Goal: Task Accomplishment & Management: Use online tool/utility

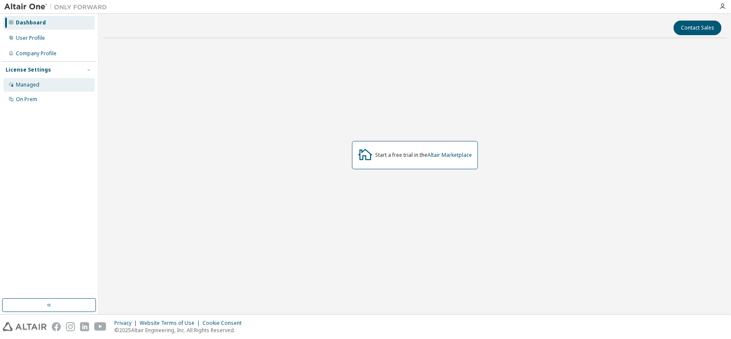
click at [50, 88] on div "Managed" at bounding box center [48, 85] width 91 height 14
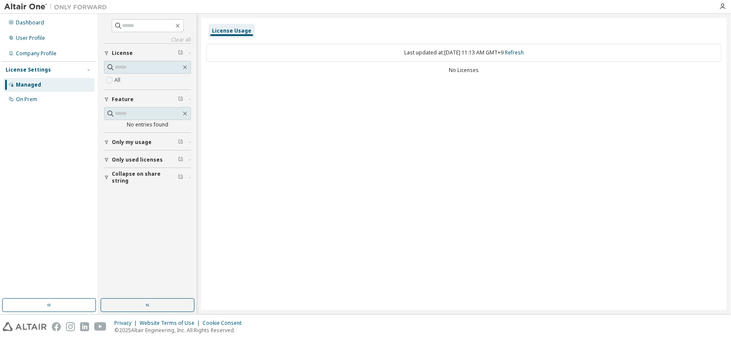
click at [63, 72] on div "License Settings" at bounding box center [49, 70] width 87 height 8
click at [81, 71] on div "License Settings" at bounding box center [49, 70] width 87 height 8
click at [24, 105] on div "On Prem" at bounding box center [48, 100] width 91 height 14
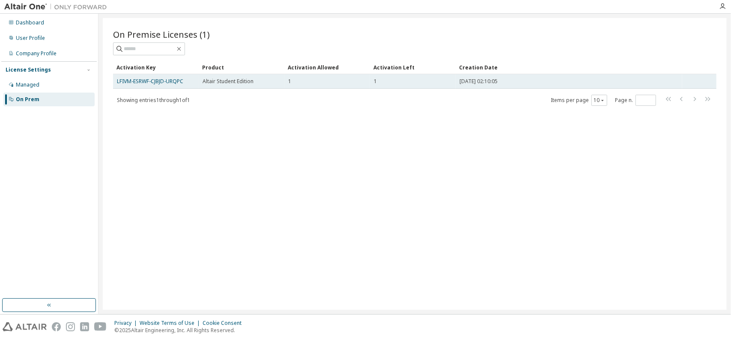
click at [319, 84] on div "1" at bounding box center [327, 81] width 78 height 7
click at [164, 83] on link "LFIVM-ESRWF-CJBJD-URQPC" at bounding box center [150, 81] width 66 height 7
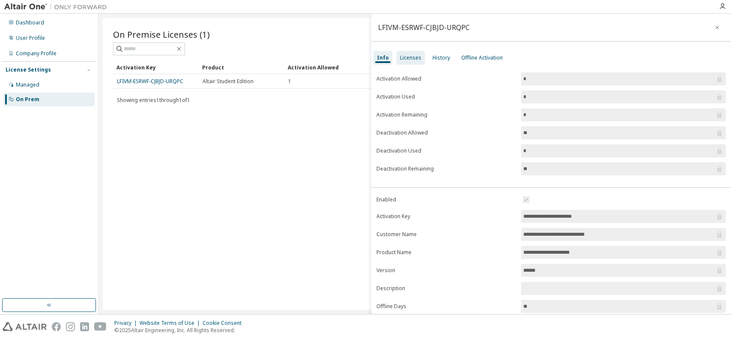
click at [412, 52] on div "Licenses" at bounding box center [411, 58] width 28 height 14
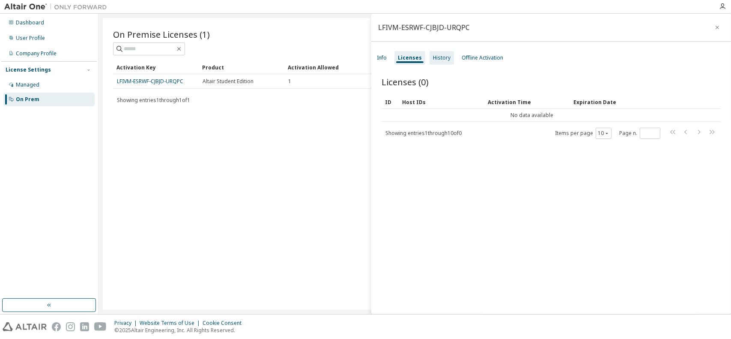
click at [443, 57] on div "History" at bounding box center [442, 57] width 18 height 7
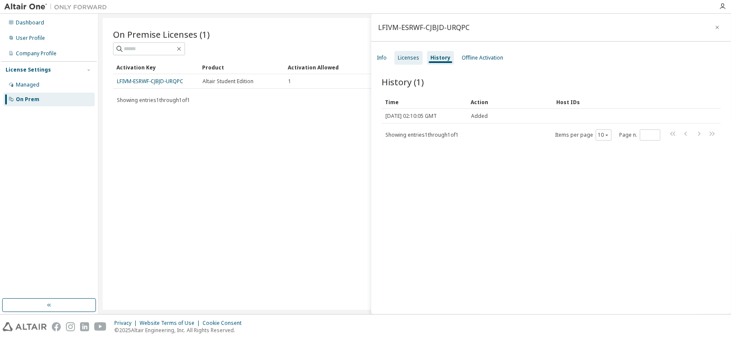
click at [410, 58] on div "Licenses" at bounding box center [408, 57] width 21 height 7
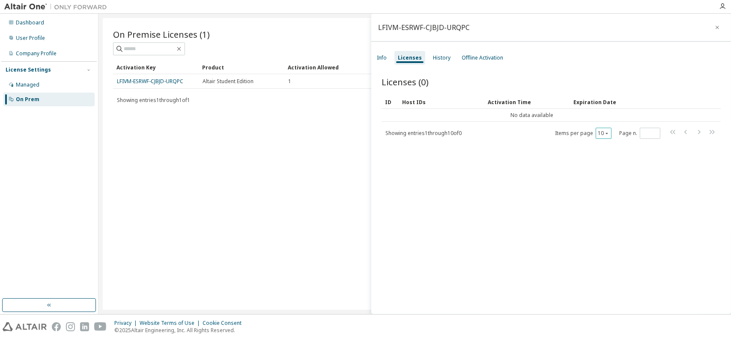
click at [604, 128] on div "10" at bounding box center [604, 133] width 16 height 11
click at [607, 131] on div "10" at bounding box center [604, 133] width 16 height 11
click at [471, 57] on div "Offline Activation" at bounding box center [483, 57] width 42 height 7
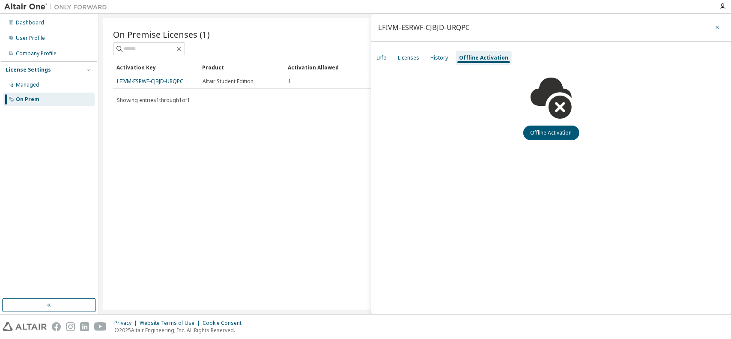
click at [712, 28] on button "button" at bounding box center [718, 28] width 14 height 14
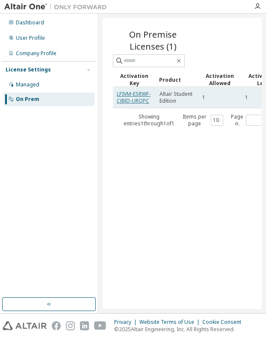
click at [137, 96] on link "LFIVM-ESRWF-CJBJD-URQPC" at bounding box center [134, 97] width 34 height 14
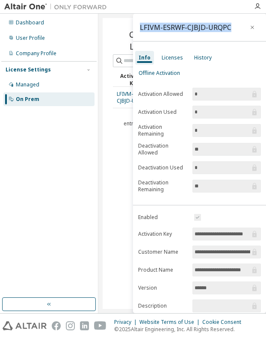
drag, startPoint x: 232, startPoint y: 24, endPoint x: 139, endPoint y: 21, distance: 93.5
click at [139, 21] on div "LFIVM-ESRWF-CJBJD-URQPC" at bounding box center [199, 28] width 133 height 28
copy div "LFIVM-ESRWF-CJBJD-URQPC"
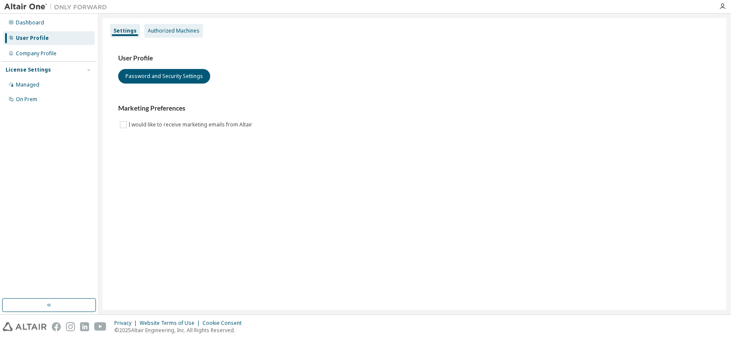
click at [179, 32] on div "Authorized Machines" at bounding box center [174, 30] width 52 height 7
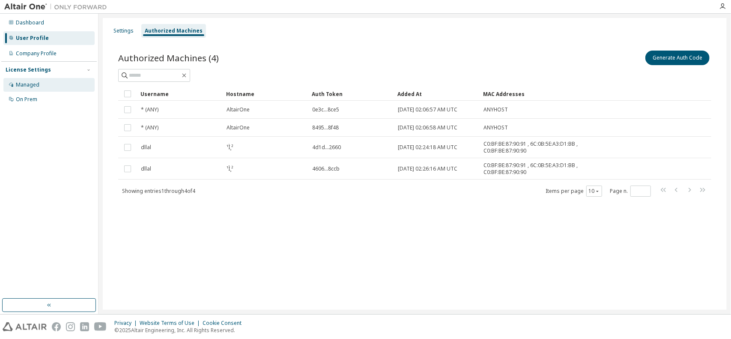
click at [69, 86] on div "Managed" at bounding box center [48, 85] width 91 height 14
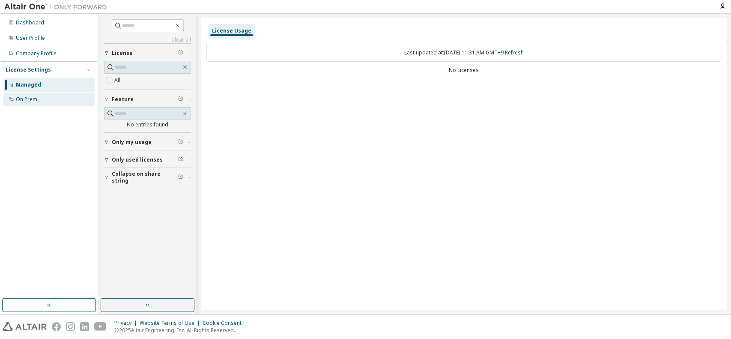
click at [66, 101] on div "On Prem" at bounding box center [48, 100] width 91 height 14
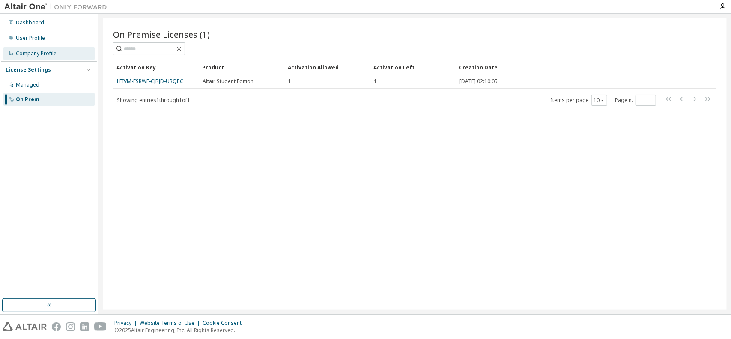
click at [45, 48] on div "Company Profile" at bounding box center [48, 54] width 91 height 14
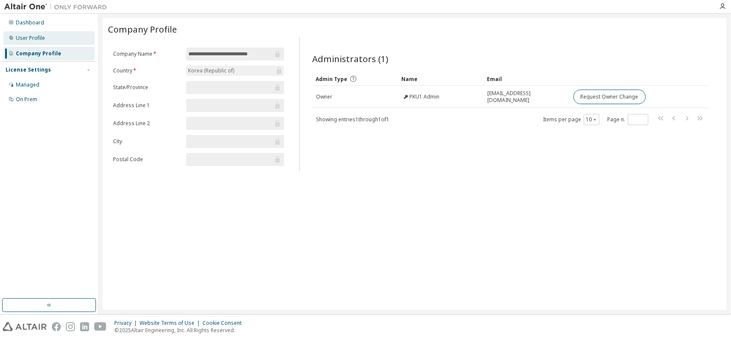
click at [46, 36] on div "User Profile" at bounding box center [48, 38] width 91 height 14
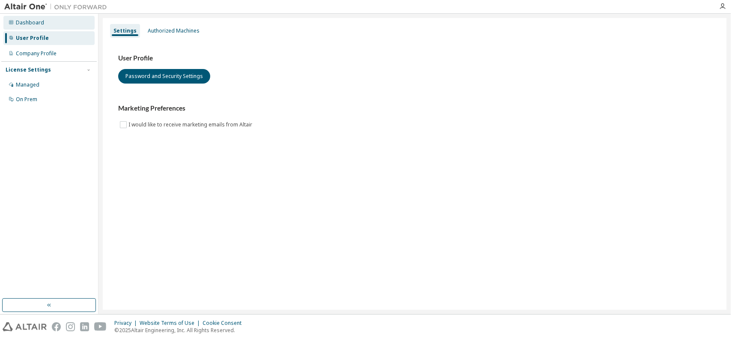
click at [54, 24] on div "Dashboard" at bounding box center [48, 23] width 91 height 14
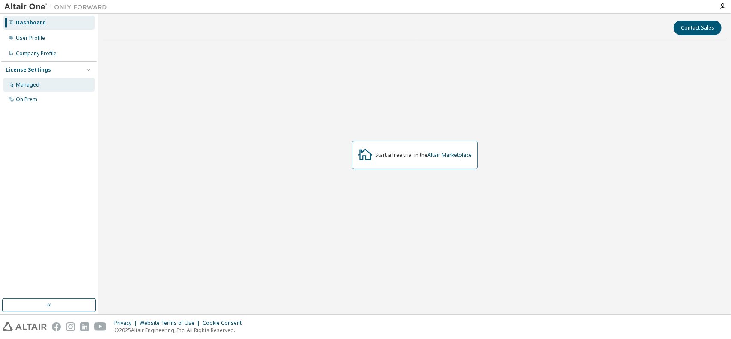
click at [65, 78] on div "Managed" at bounding box center [48, 85] width 91 height 14
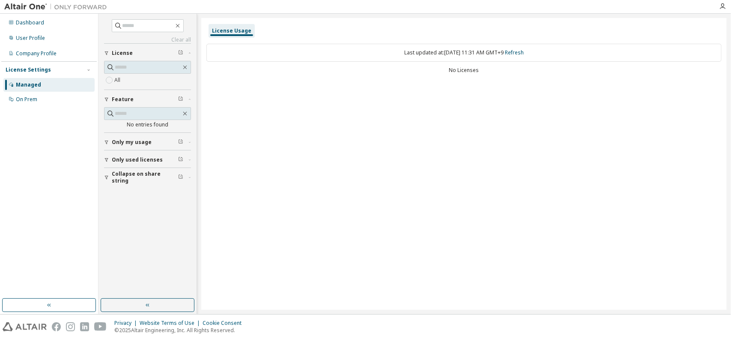
click at [466, 67] on div "No Licenses" at bounding box center [463, 70] width 515 height 7
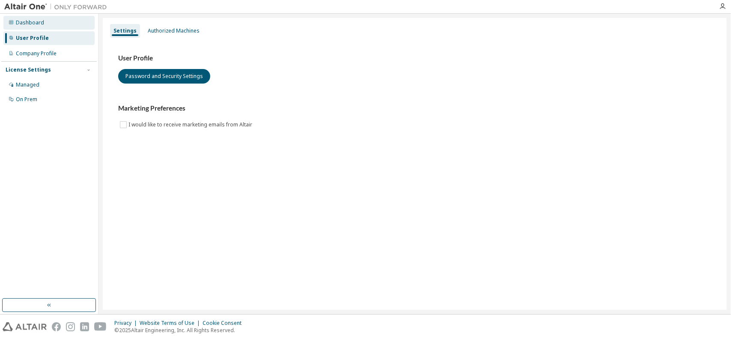
click at [33, 23] on div "Dashboard" at bounding box center [30, 22] width 28 height 7
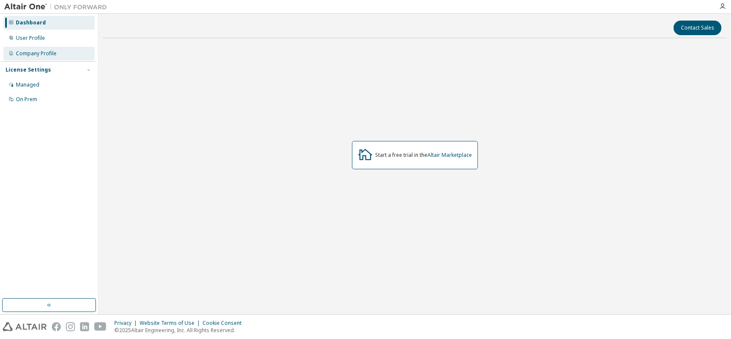
click at [40, 56] on div "Company Profile" at bounding box center [36, 53] width 41 height 7
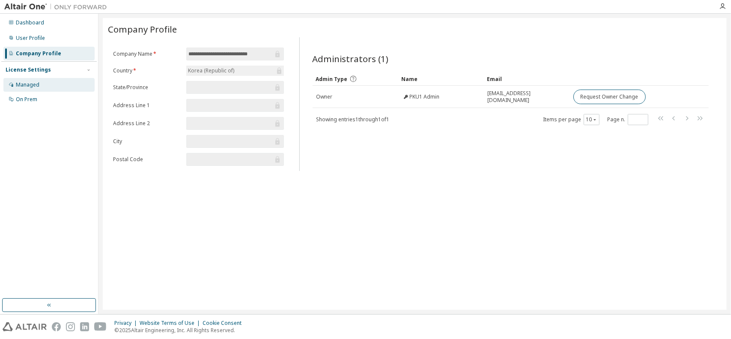
click at [42, 84] on div "Managed" at bounding box center [48, 85] width 91 height 14
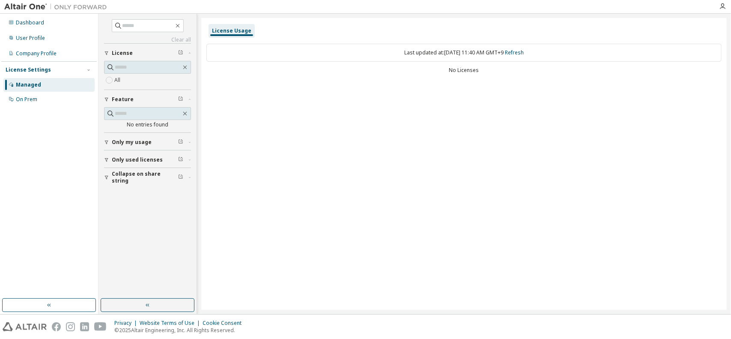
click at [147, 51] on div "License" at bounding box center [150, 53] width 77 height 7
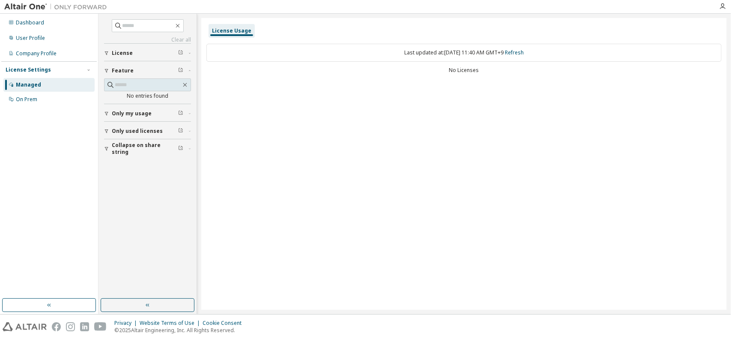
click at [147, 52] on div "License" at bounding box center [150, 53] width 77 height 7
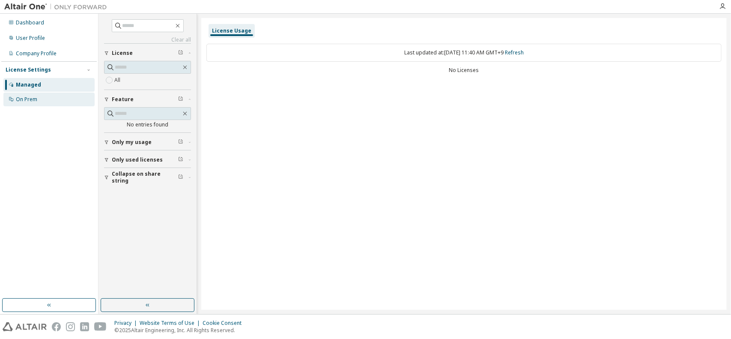
click at [43, 98] on div "On Prem" at bounding box center [48, 100] width 91 height 14
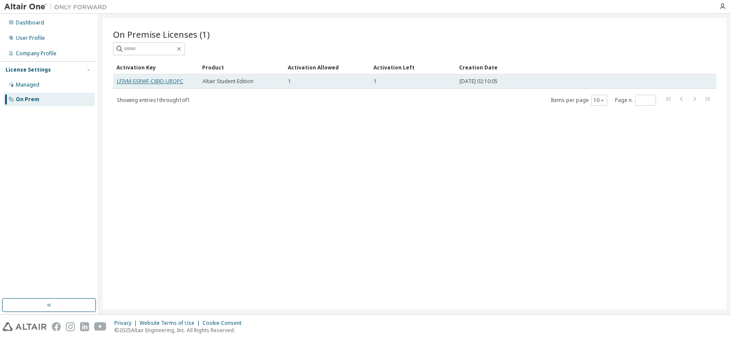
click at [157, 79] on link "LFIVM-ESRWF-CJBJD-URQPC" at bounding box center [150, 81] width 66 height 7
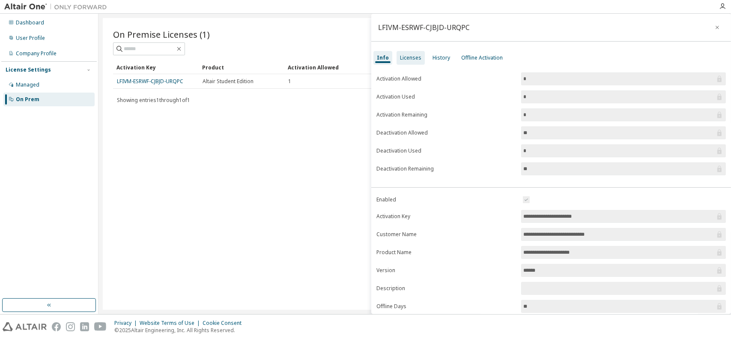
click at [408, 62] on div "Licenses" at bounding box center [411, 58] width 28 height 14
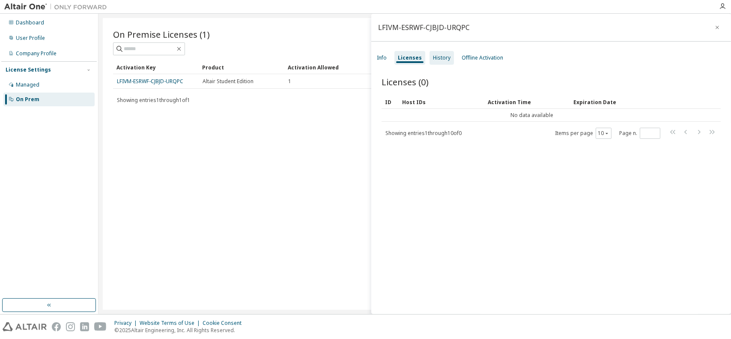
click at [441, 61] on div "History" at bounding box center [442, 57] width 18 height 7
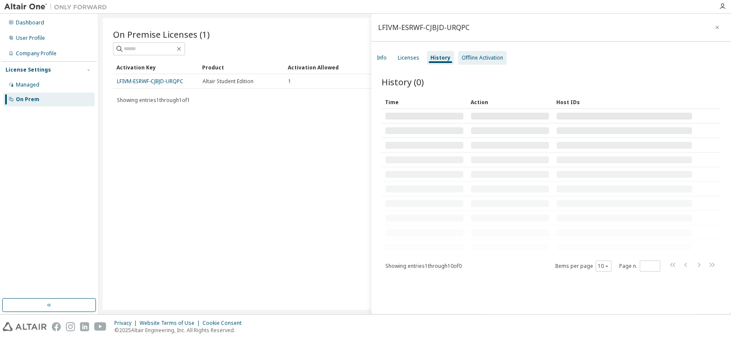
click at [497, 60] on div "Offline Activation" at bounding box center [483, 57] width 42 height 7
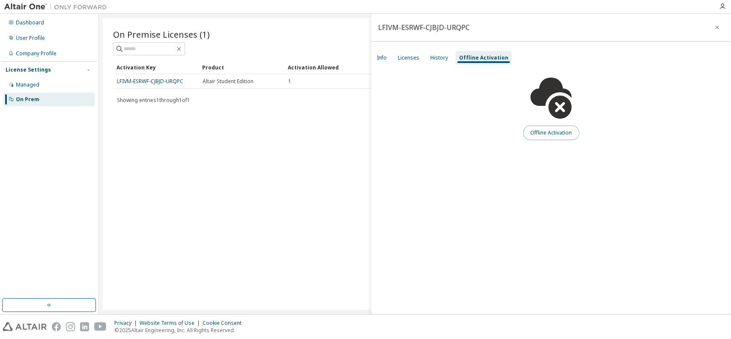
click at [552, 134] on button "Offline Activation" at bounding box center [551, 133] width 56 height 15
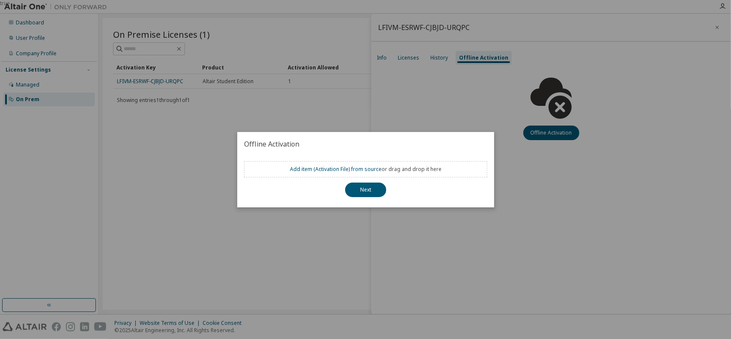
click at [387, 169] on div "Add item ( Activation File ) from source or drag and drop it here" at bounding box center [366, 169] width 152 height 7
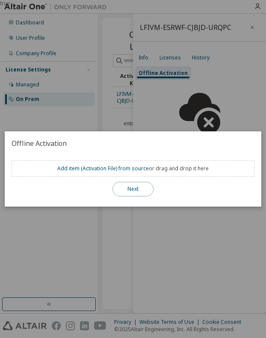
click at [142, 189] on button "Next" at bounding box center [133, 189] width 41 height 15
click at [142, 191] on button "Next" at bounding box center [133, 189] width 41 height 15
click at [139, 191] on button "Next" at bounding box center [133, 189] width 41 height 15
click at [138, 195] on button "Next" at bounding box center [133, 189] width 41 height 15
click at [140, 188] on button "Next" at bounding box center [133, 189] width 41 height 15
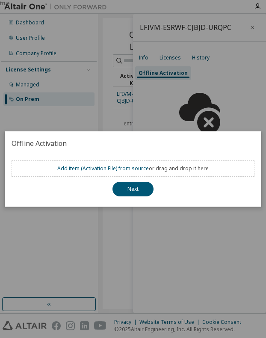
click at [203, 144] on h2 "Offline Activation" at bounding box center [133, 144] width 257 height 24
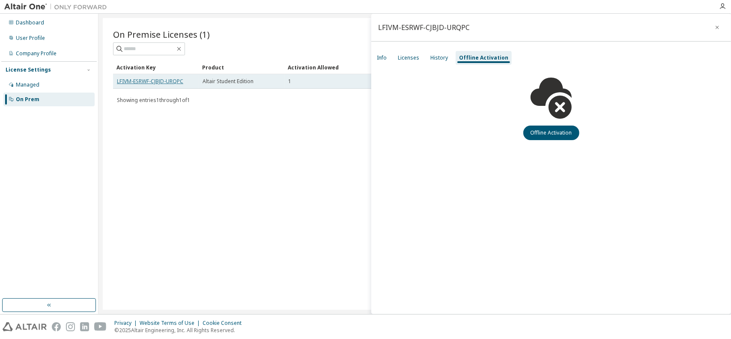
click at [135, 82] on link "LFIVM-ESRWF-CJBJD-URQPC" at bounding box center [150, 81] width 66 height 7
click at [153, 81] on link "LFIVM-ESRWF-CJBJD-URQPC" at bounding box center [150, 81] width 66 height 7
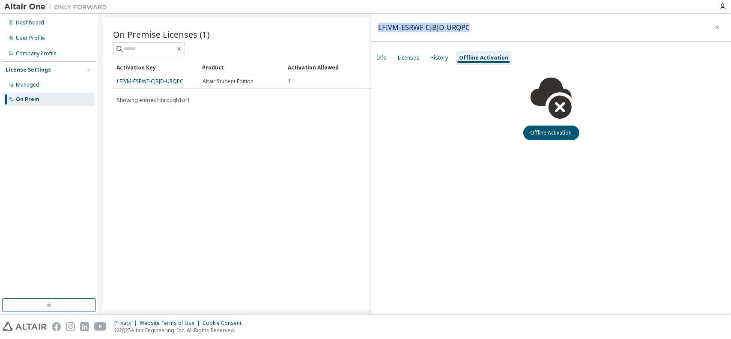
drag, startPoint x: 477, startPoint y: 21, endPoint x: 375, endPoint y: 26, distance: 102.1
click at [375, 26] on div "LFIVM-ESRWF-CJBJD-URQPC" at bounding box center [551, 28] width 360 height 28
copy div "LFIVM-ESRWF-CJBJD-URQPC"
